Goal: Task Accomplishment & Management: Manage account settings

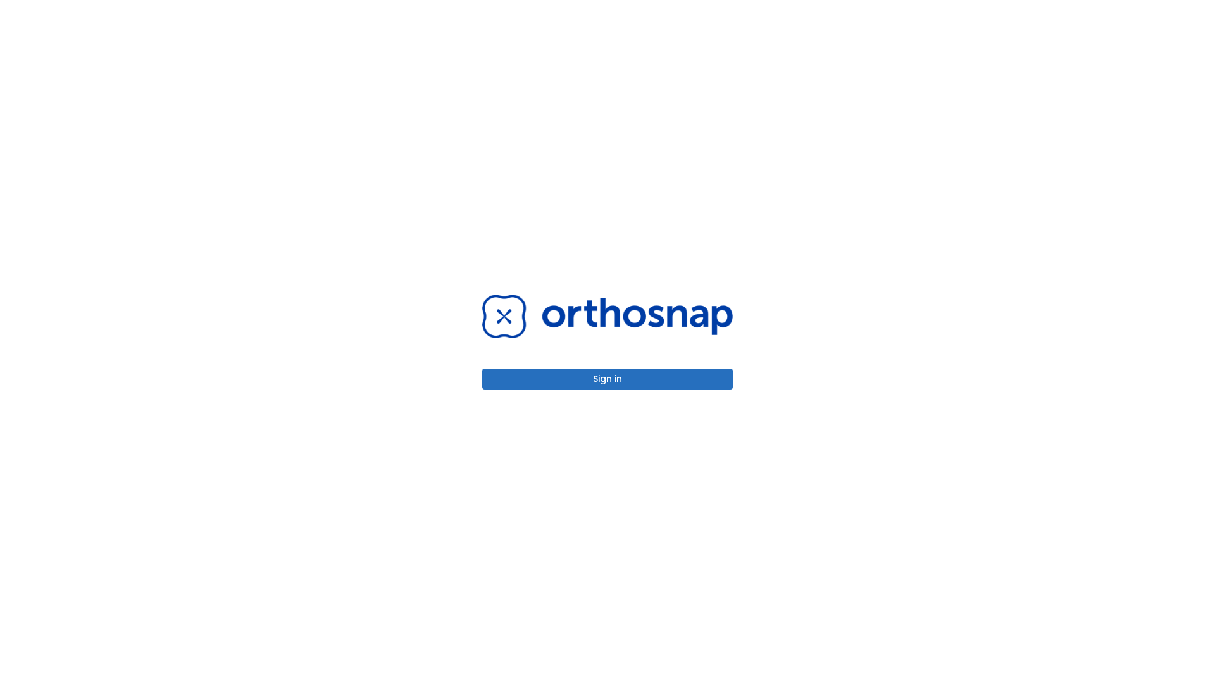
click at [608, 378] on button "Sign in" at bounding box center [607, 378] width 251 height 21
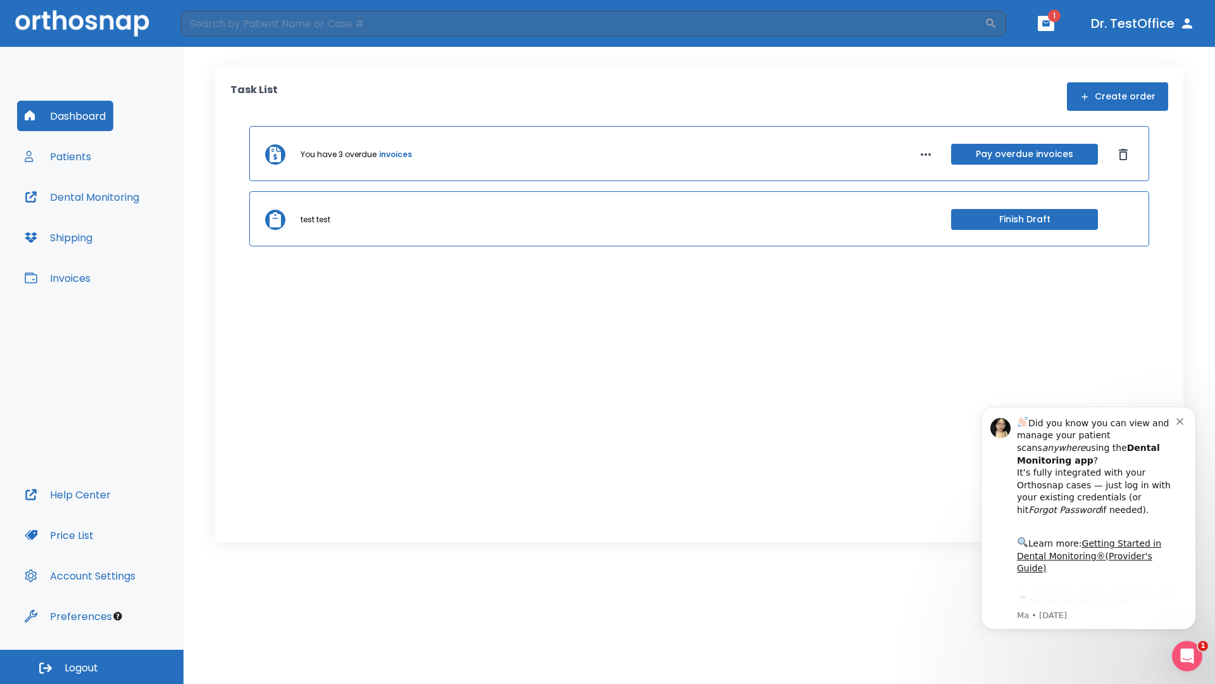
click at [92, 666] on span "Logout" at bounding box center [82, 668] width 34 height 14
